Goal: Information Seeking & Learning: Learn about a topic

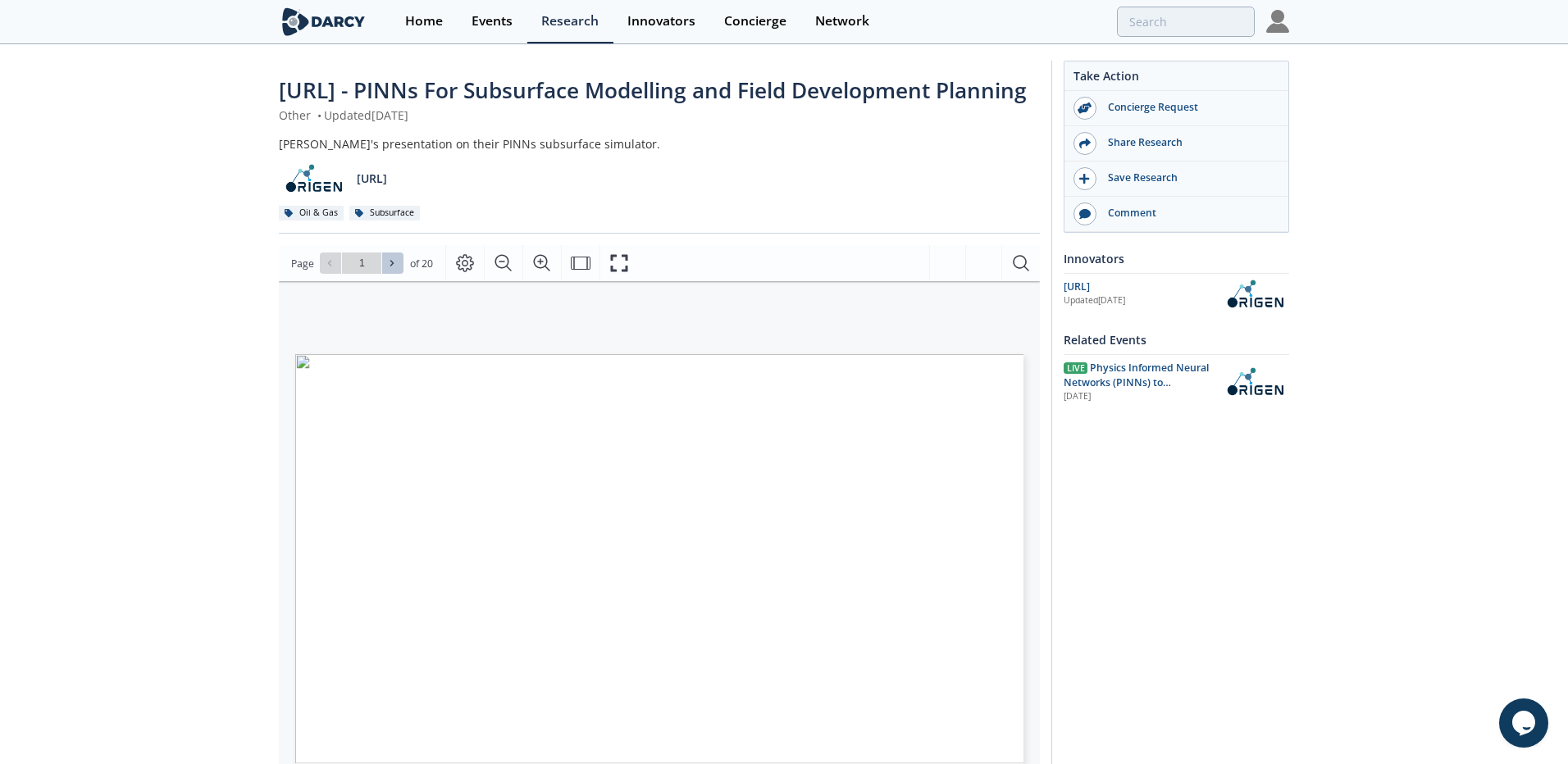
click at [389, 274] on button at bounding box center [393, 264] width 22 height 22
type input "2"
click at [390, 274] on button at bounding box center [393, 264] width 22 height 22
type input "3"
click at [390, 274] on button at bounding box center [393, 264] width 22 height 22
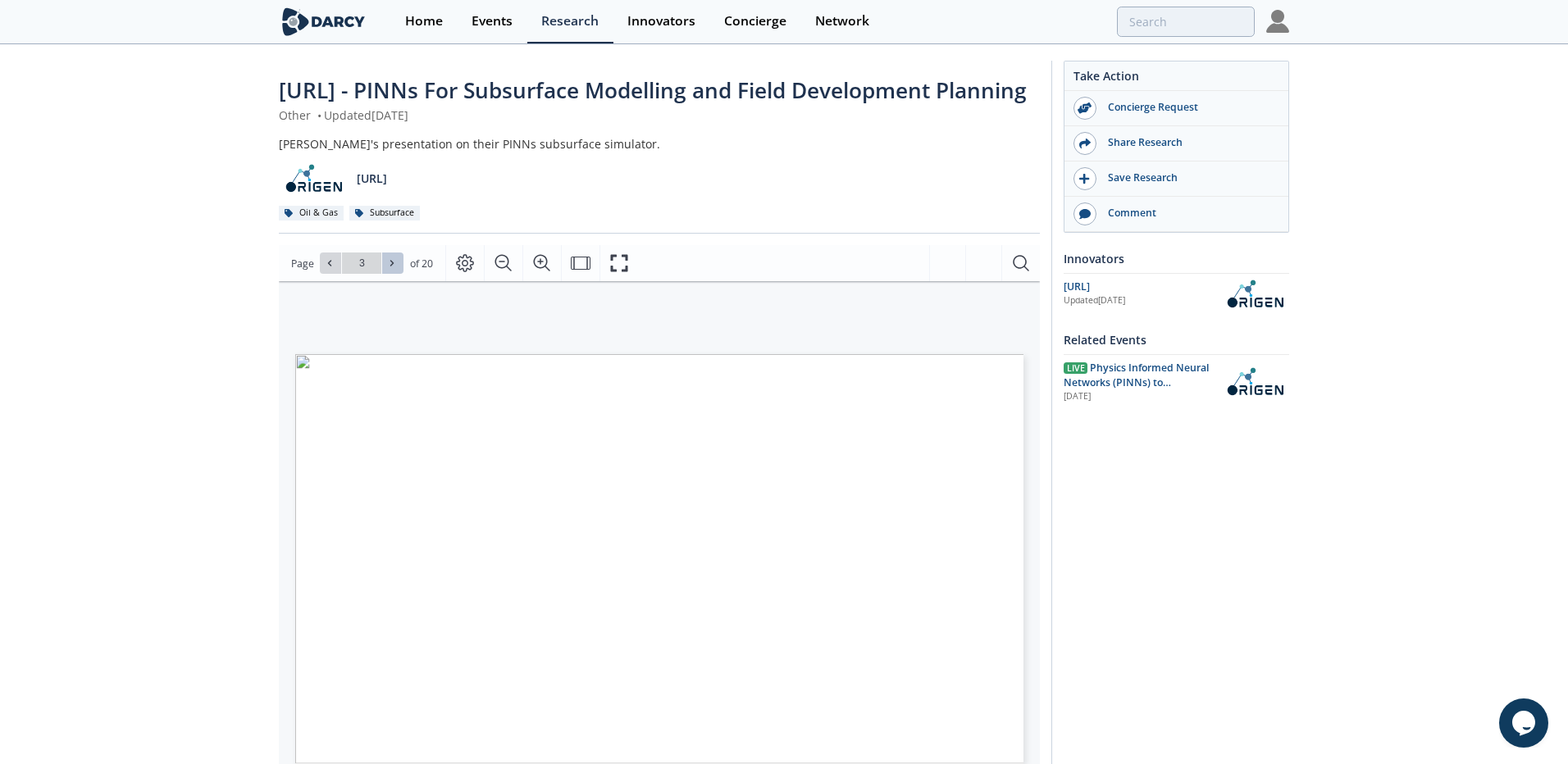
type input "4"
click at [391, 268] on icon at bounding box center [392, 263] width 10 height 10
type input "5"
click at [391, 267] on icon at bounding box center [392, 264] width 3 height 6
type input "6"
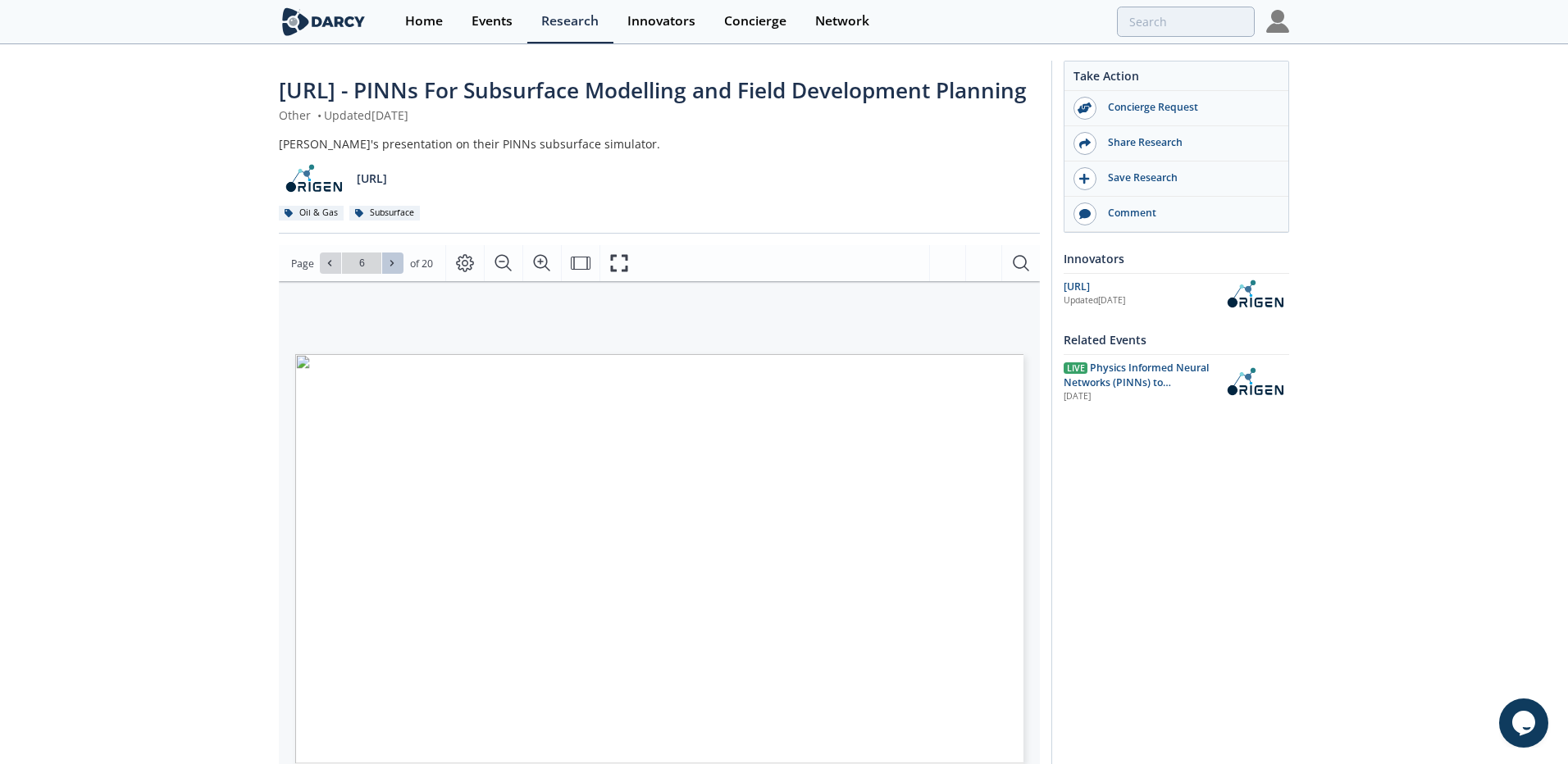
click at [391, 267] on icon at bounding box center [392, 264] width 3 height 6
type input "7"
click at [391, 267] on icon at bounding box center [392, 264] width 3 height 6
type input "8"
click at [393, 268] on icon at bounding box center [392, 263] width 10 height 10
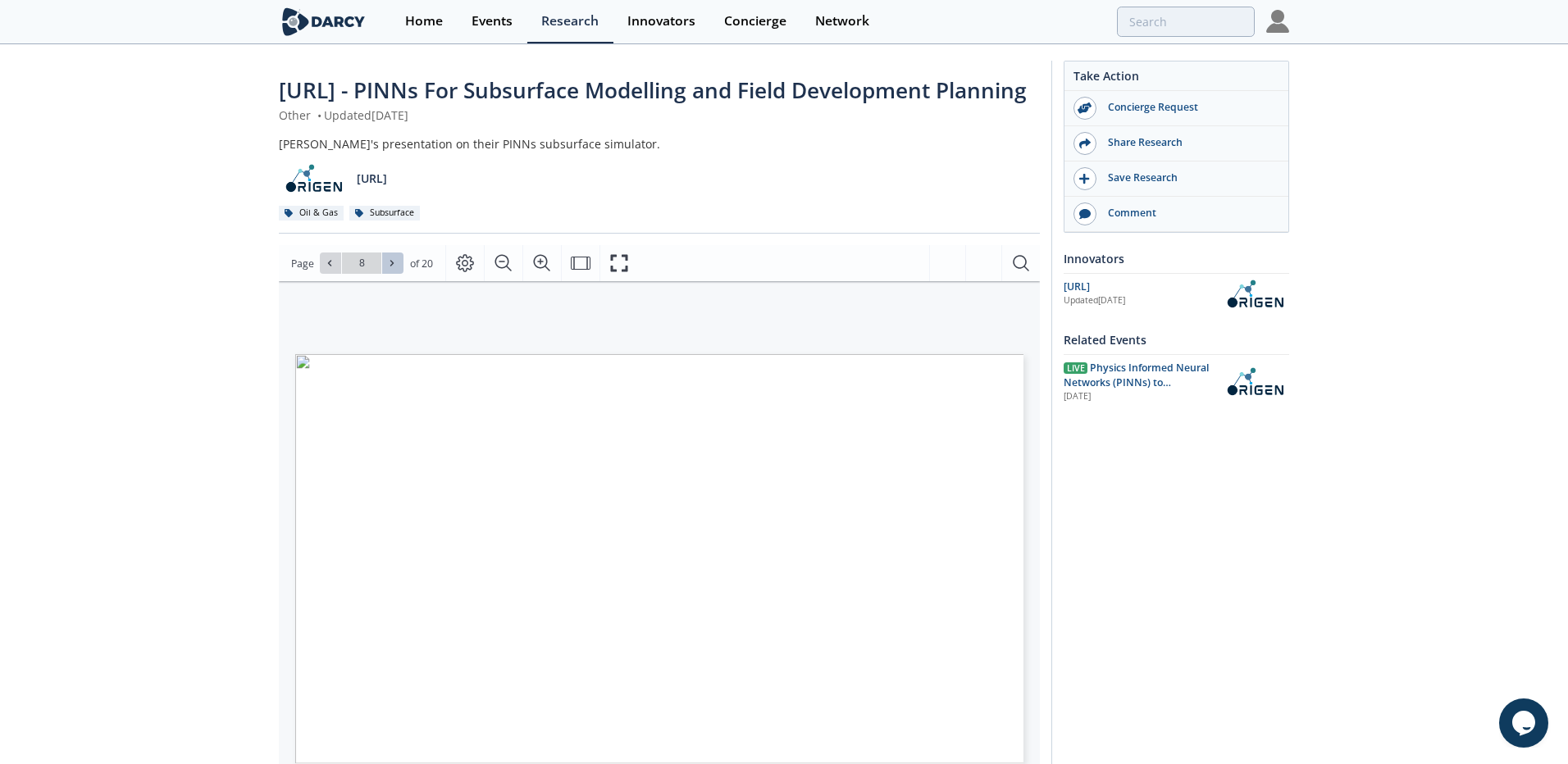
type input "9"
click at [394, 268] on icon at bounding box center [392, 263] width 10 height 10
type input "10"
click at [394, 268] on icon at bounding box center [392, 263] width 10 height 10
type input "11"
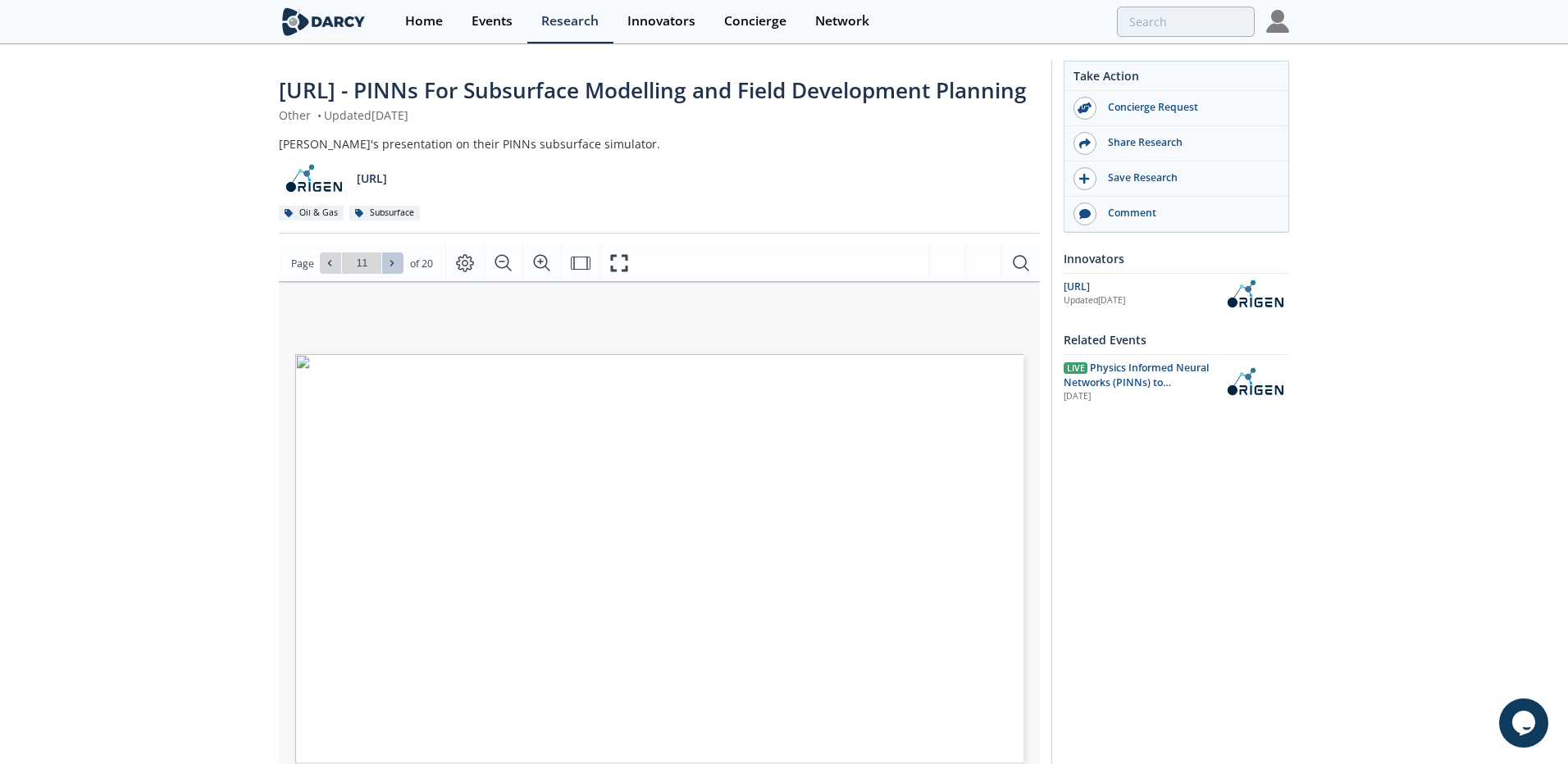
click at [392, 274] on button at bounding box center [393, 264] width 22 height 22
type input "12"
click at [393, 274] on button at bounding box center [393, 264] width 22 height 22
type input "13"
click at [393, 268] on icon at bounding box center [392, 263] width 10 height 10
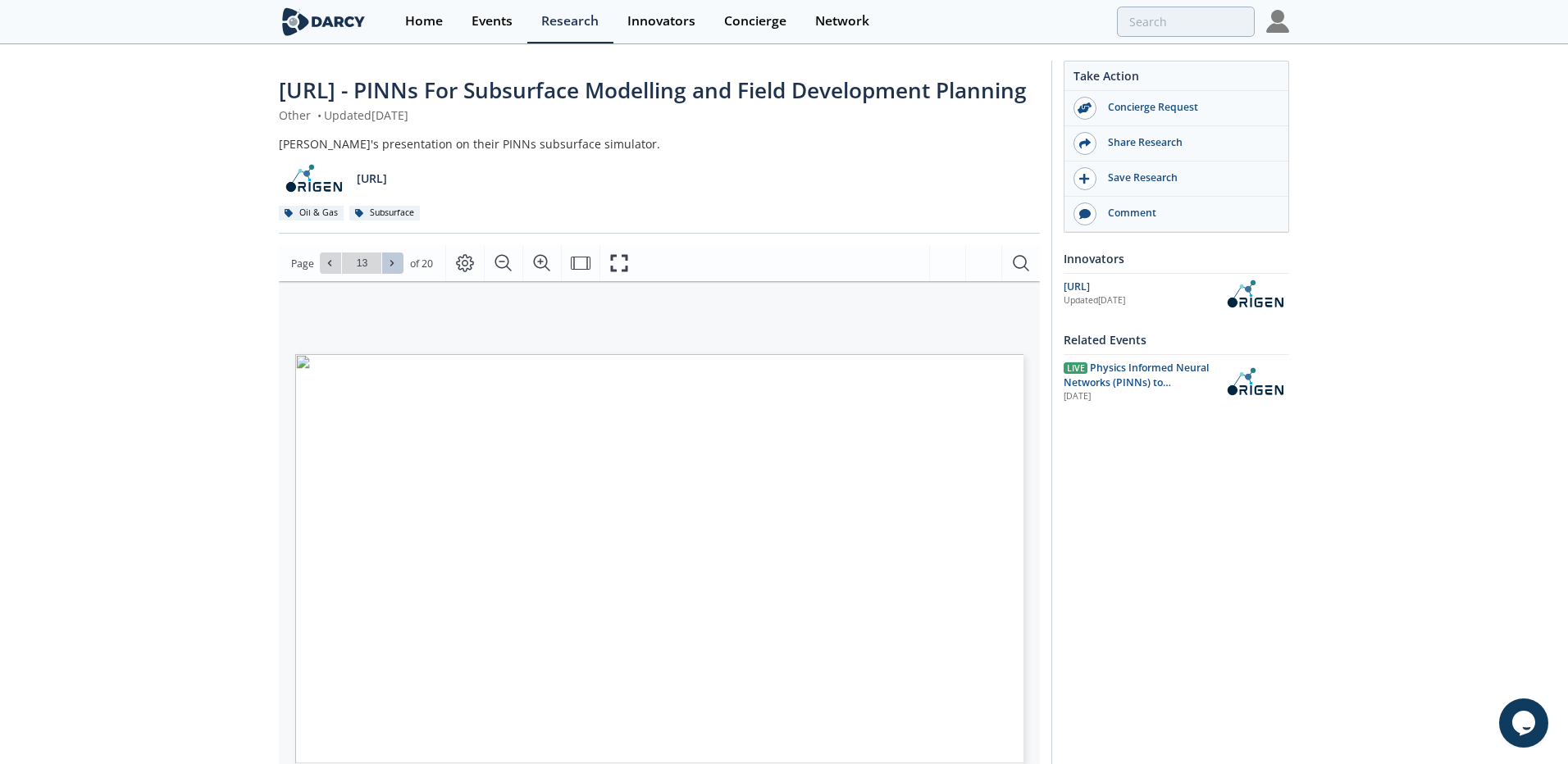
type input "14"
click at [393, 268] on icon at bounding box center [392, 263] width 10 height 10
type input "15"
click at [393, 268] on icon at bounding box center [392, 263] width 10 height 10
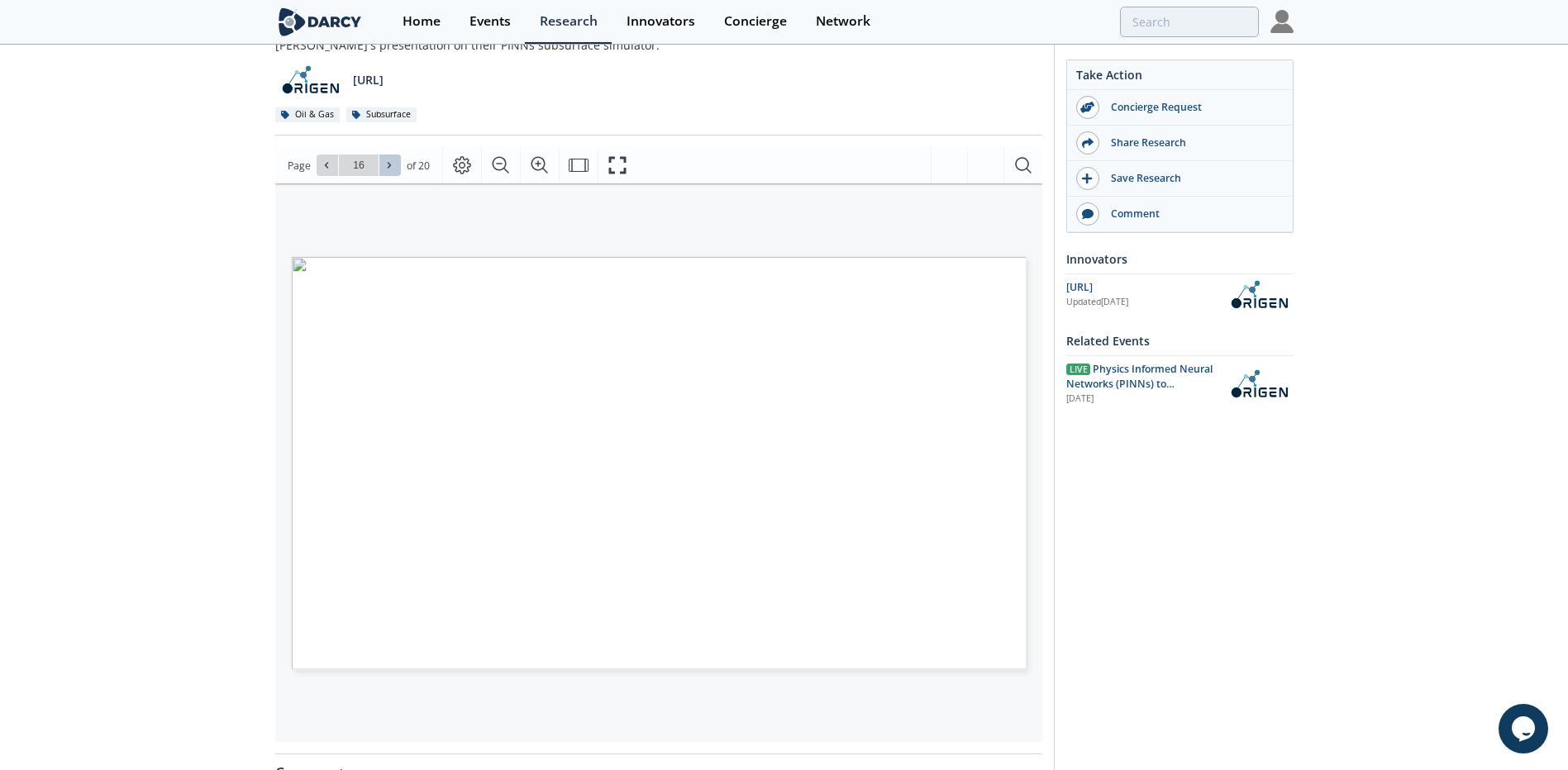
scroll to position [101, 0]
click at [394, 169] on icon at bounding box center [395, 164] width 10 height 10
click at [394, 167] on icon at bounding box center [395, 164] width 3 height 6
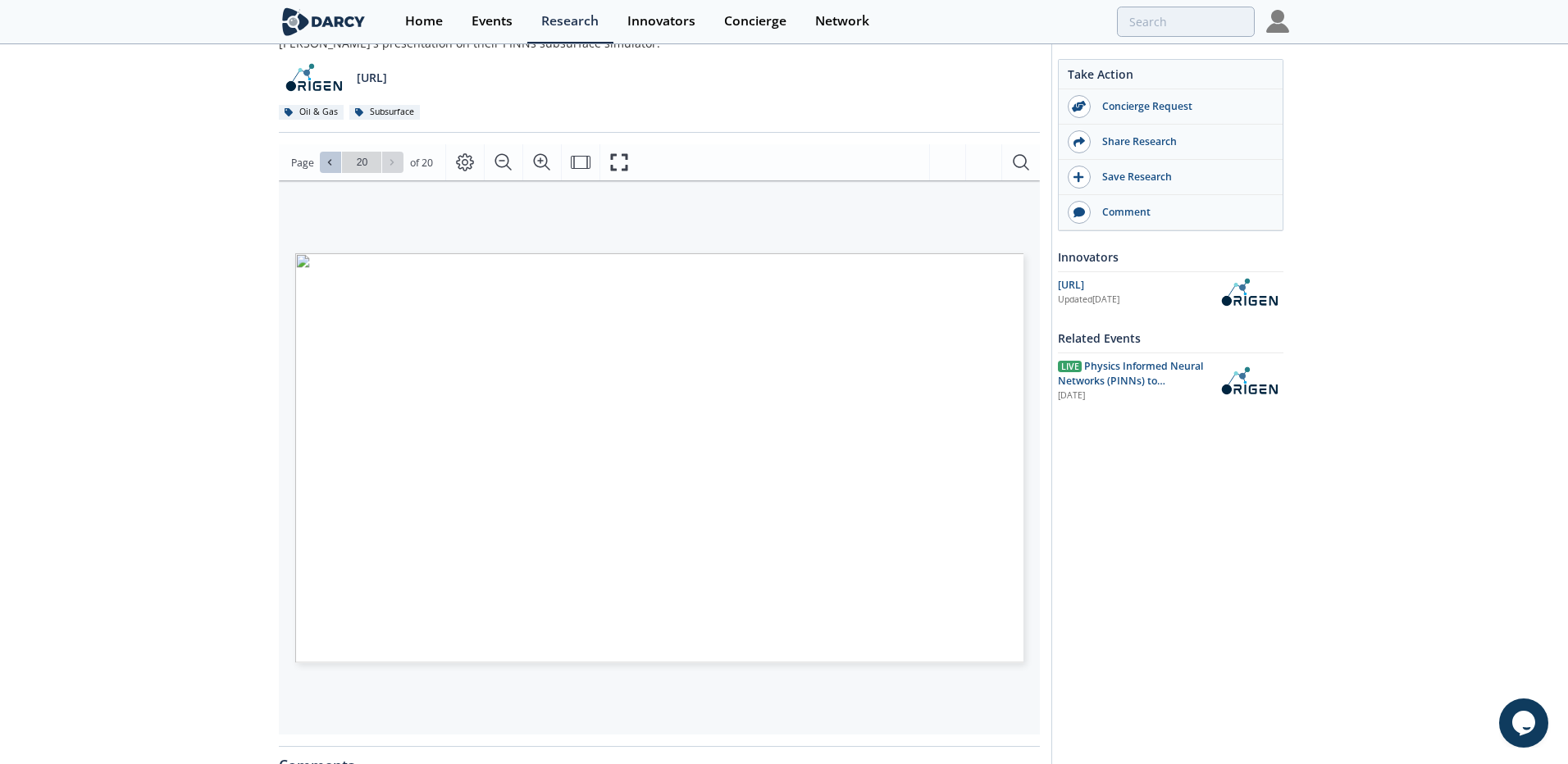
click at [334, 168] on span at bounding box center [331, 162] width 12 height 12
type input "19"
